Goal: Information Seeking & Learning: Learn about a topic

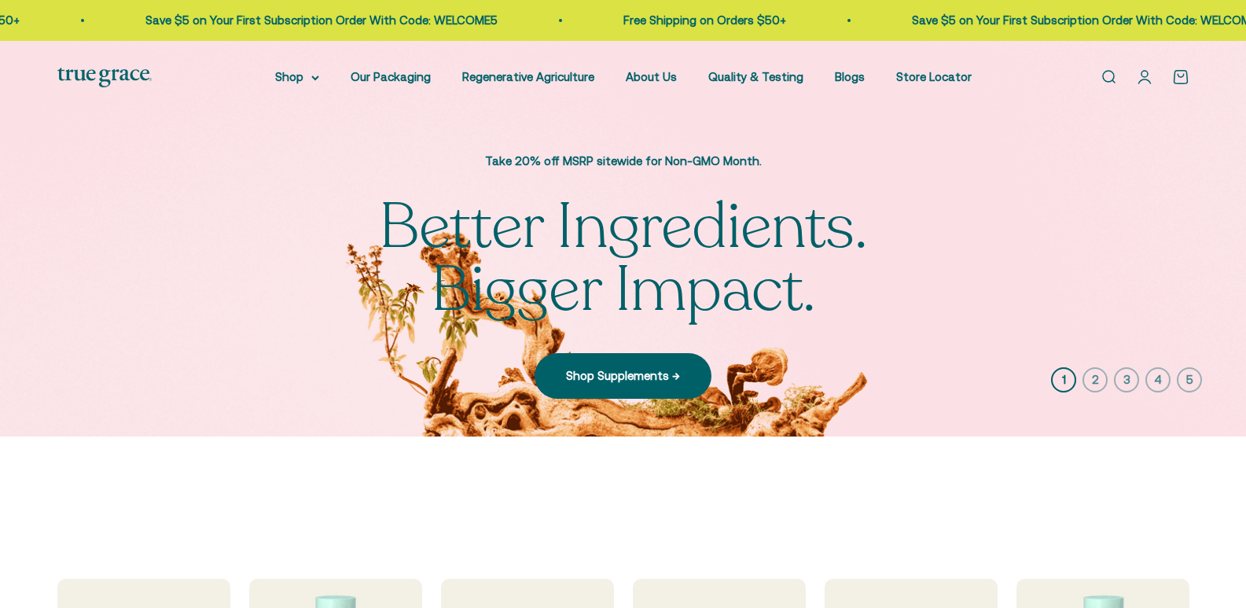
click at [654, 83] on link "About Us" at bounding box center [651, 76] width 51 height 13
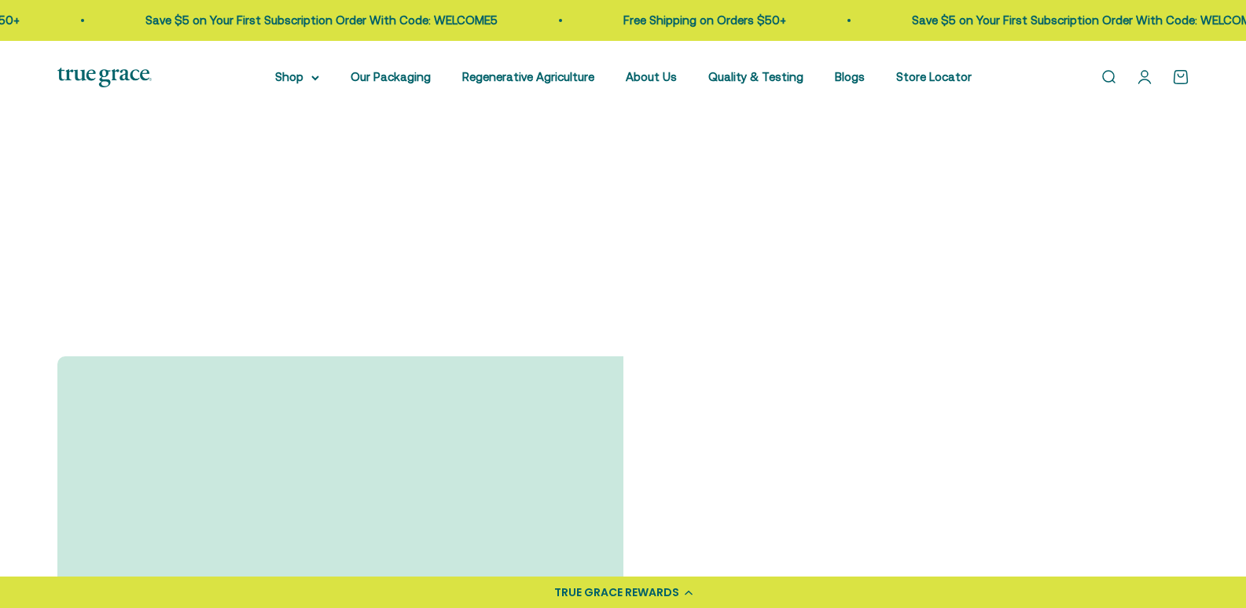
scroll to position [472, 0]
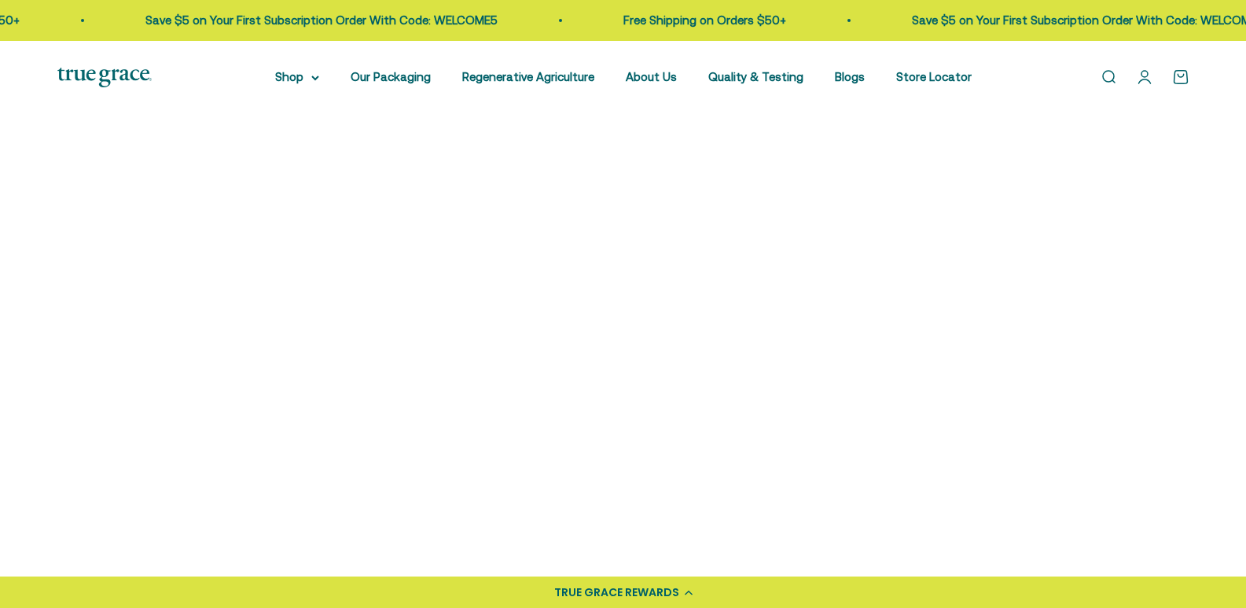
click at [769, 397] on link "Shop Nutrient-Dense Supplements →" at bounding box center [828, 394] width 264 height 46
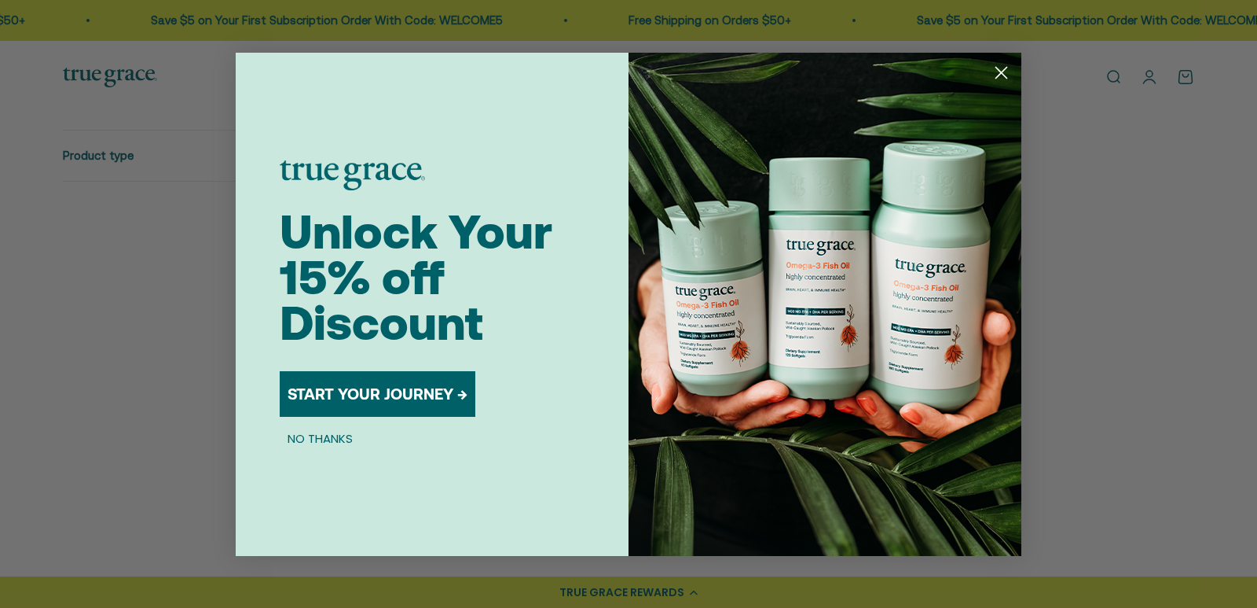
click at [1004, 68] on circle "Close dialog" at bounding box center [1002, 72] width 26 height 26
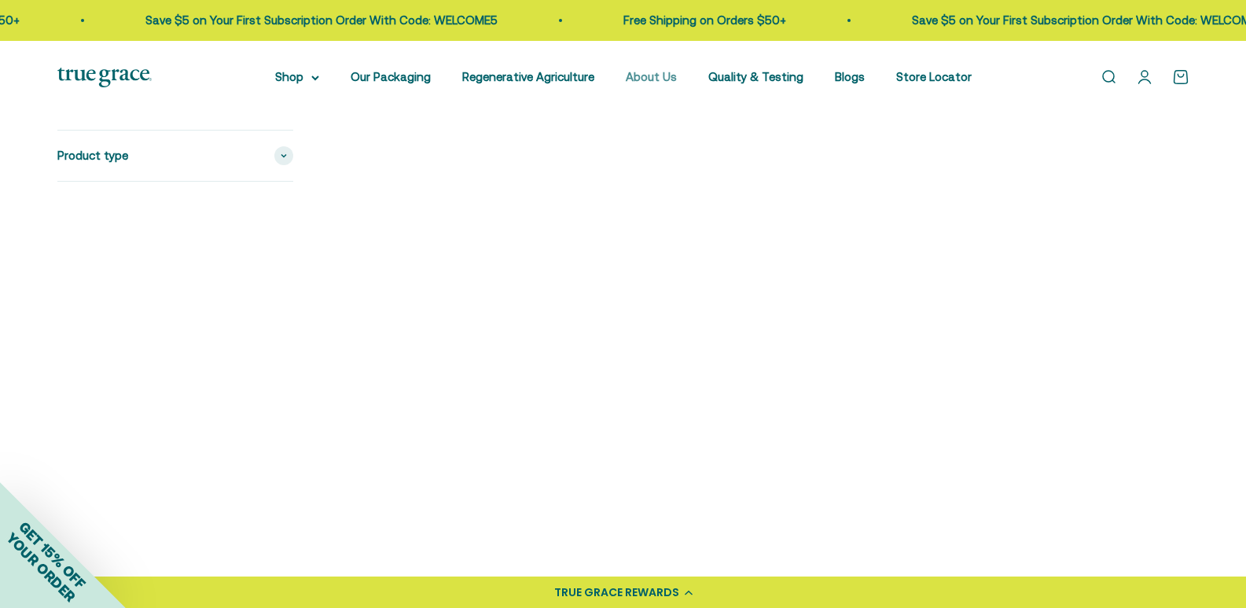
click at [655, 75] on link "About Us" at bounding box center [651, 76] width 51 height 13
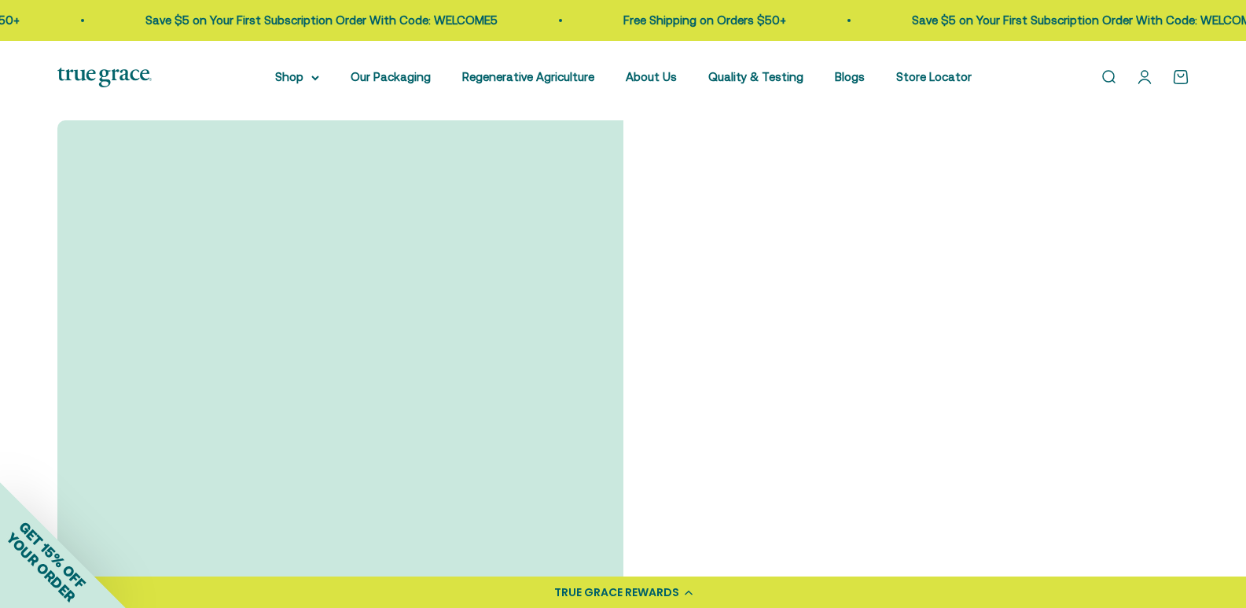
click at [217, 494] on link "Read Full Story →" at bounding box center [197, 496] width 154 height 46
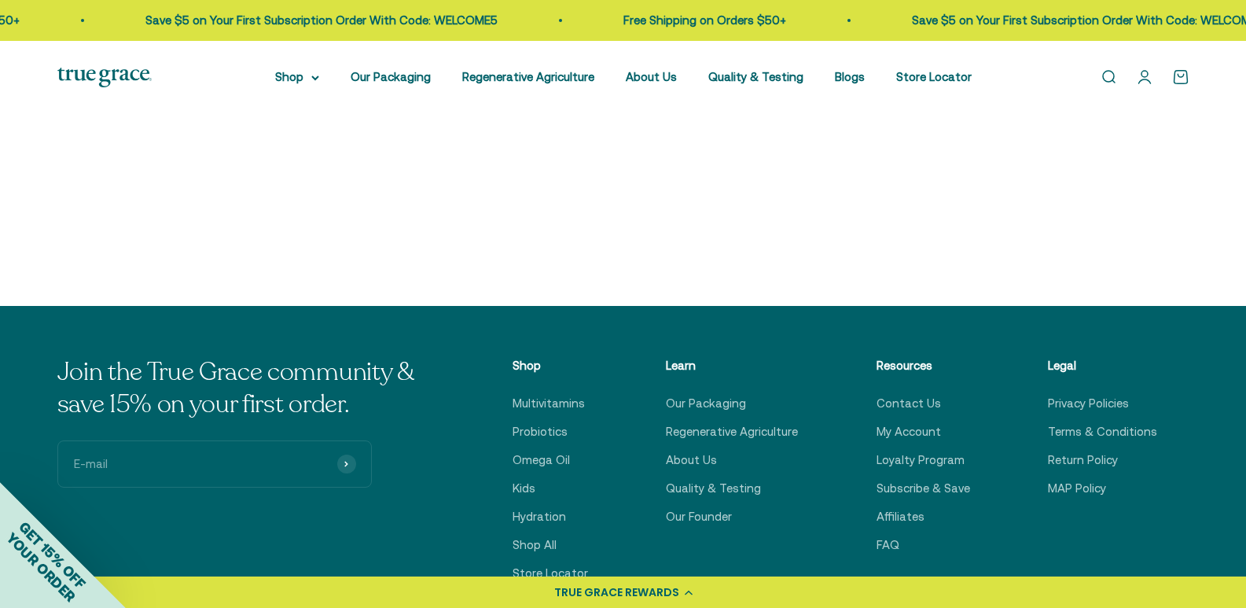
scroll to position [2829, 0]
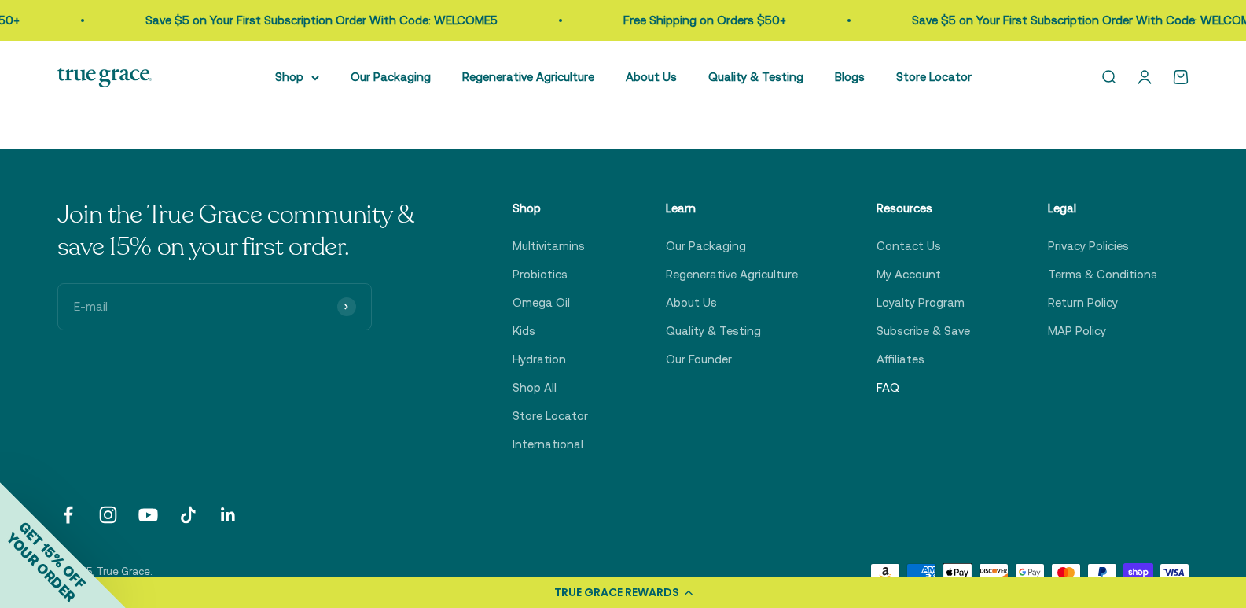
click at [891, 378] on link "FAQ" at bounding box center [887, 387] width 23 height 19
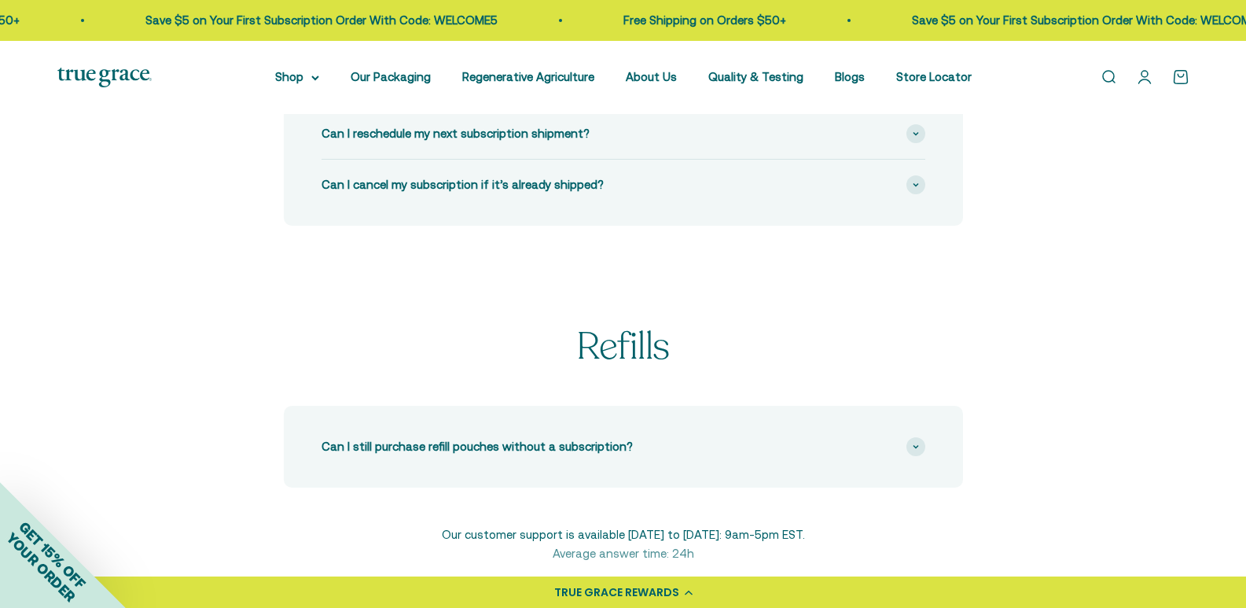
scroll to position [1022, 0]
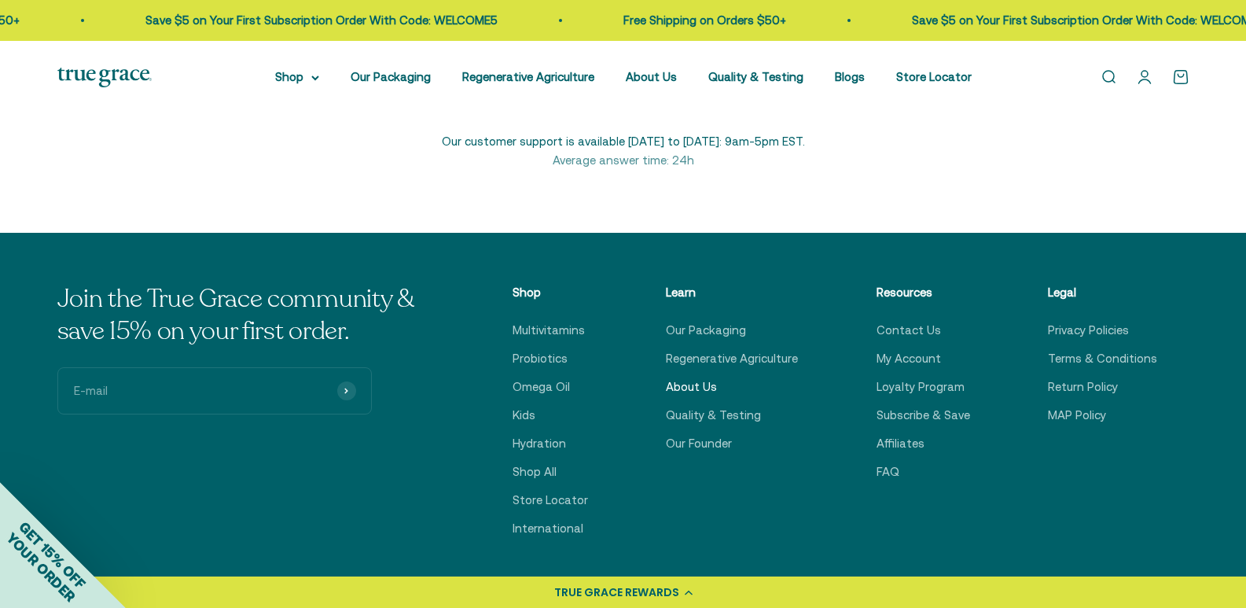
click at [703, 385] on link "About Us" at bounding box center [691, 386] width 51 height 19
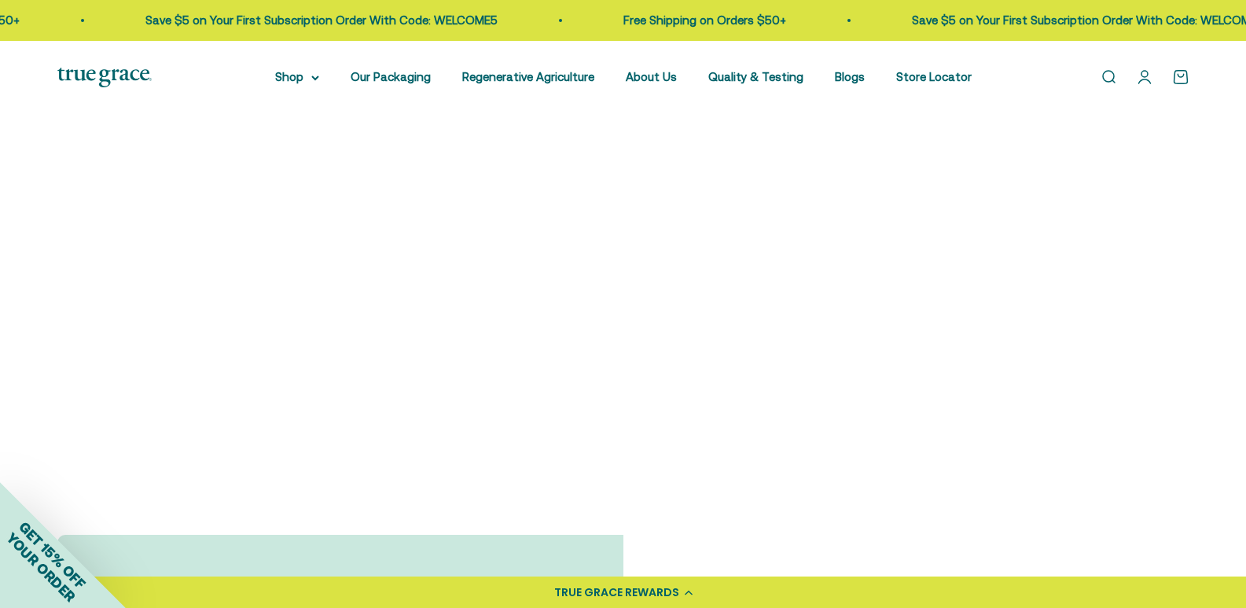
scroll to position [529, 0]
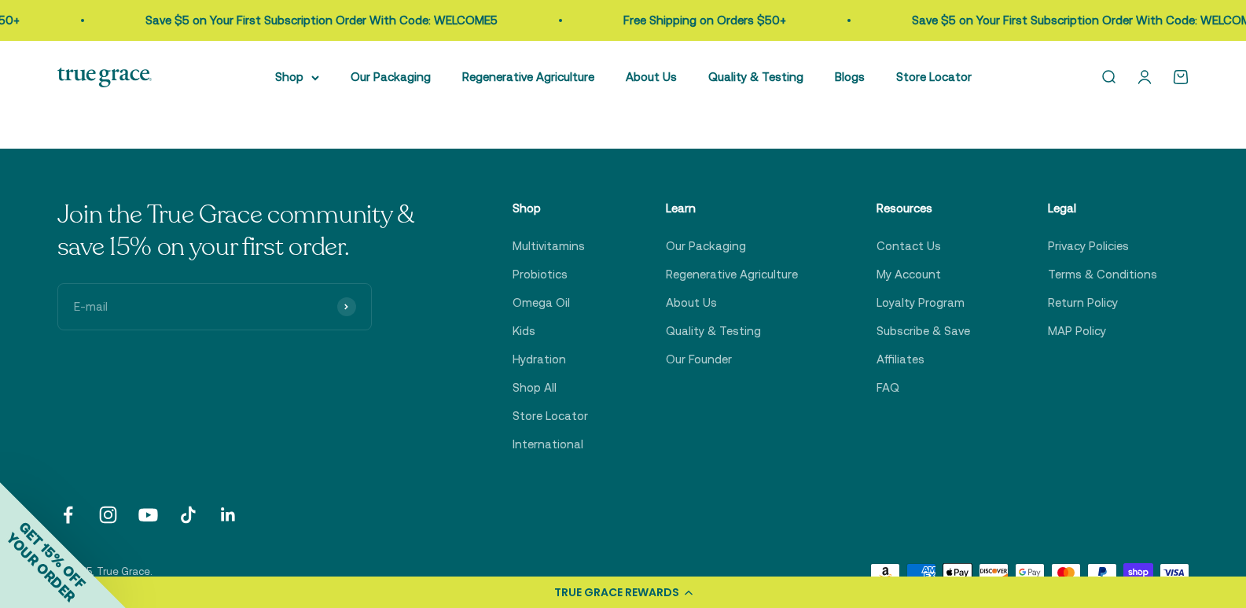
scroll to position [2883, 0]
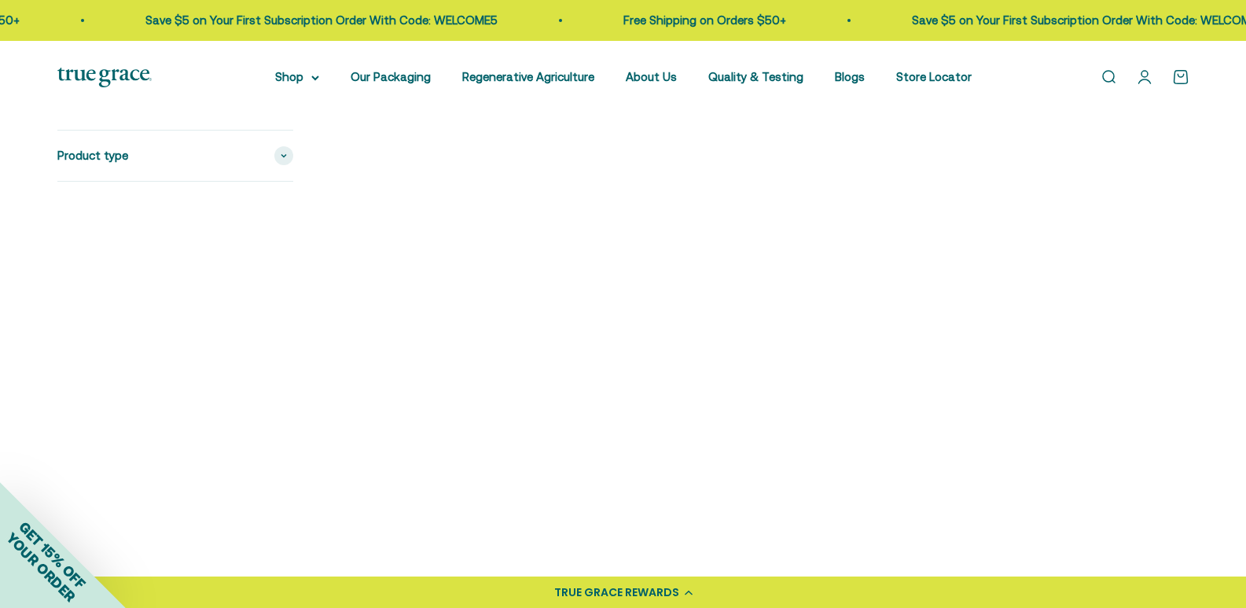
scroll to position [79, 0]
